Goal: Find specific page/section: Find specific page/section

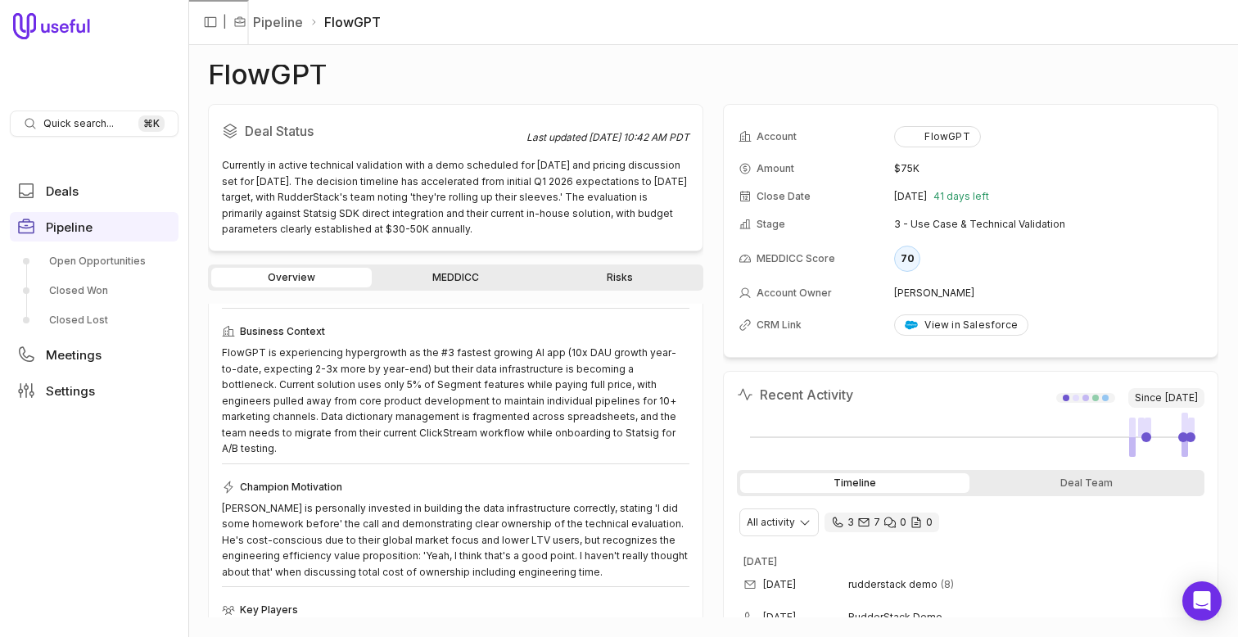
scroll to position [161, 0]
click at [512, 272] on link "MEDDICC" at bounding box center [455, 278] width 160 height 20
